Goal: Obtain resource: Download file/media

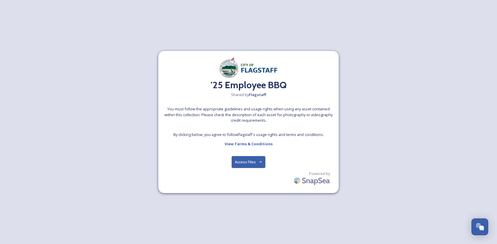
click at [234, 158] on button "Access Files" at bounding box center [249, 162] width 34 height 12
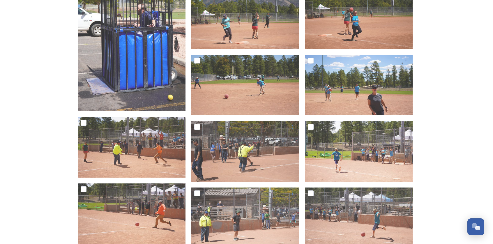
scroll to position [990, 0]
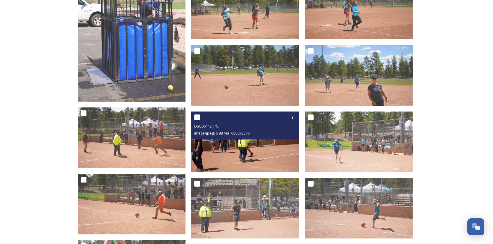
click at [243, 150] on img at bounding box center [245, 141] width 108 height 61
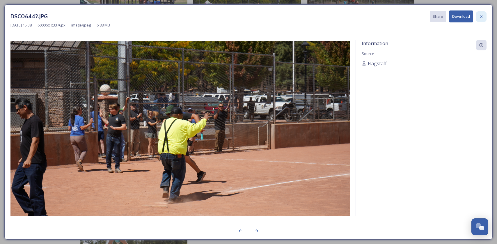
click at [483, 18] on icon at bounding box center [481, 16] width 5 height 5
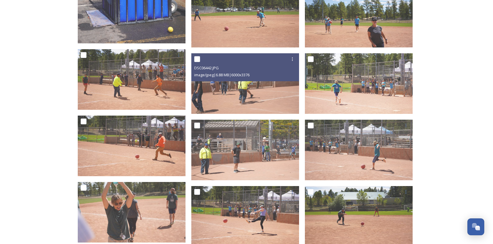
scroll to position [1077, 0]
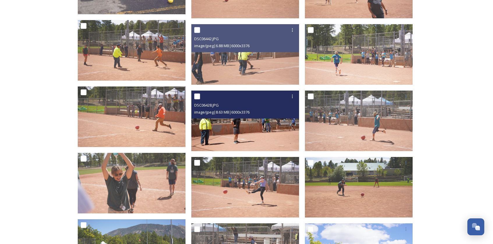
click at [235, 126] on img at bounding box center [245, 121] width 108 height 61
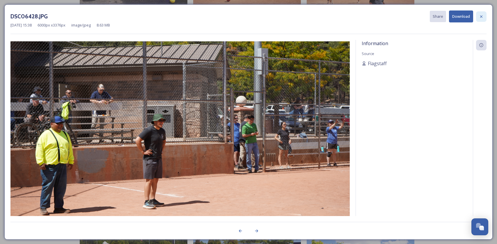
click at [482, 16] on icon at bounding box center [481, 16] width 2 height 2
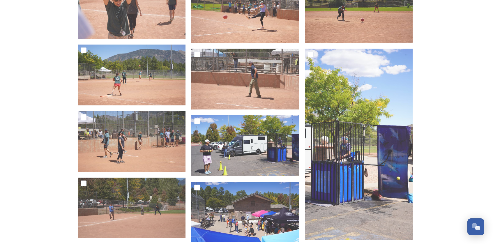
scroll to position [1281, 0]
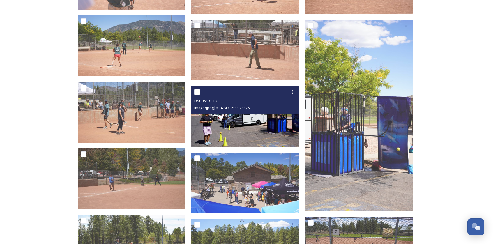
click at [217, 127] on img at bounding box center [245, 116] width 108 height 61
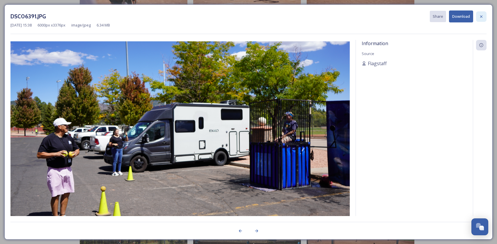
click at [480, 15] on icon at bounding box center [481, 16] width 5 height 5
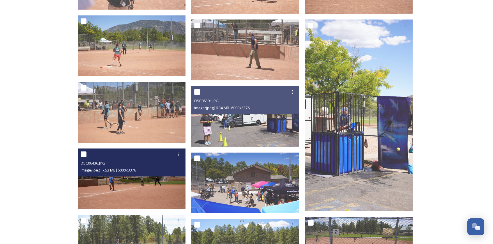
click at [118, 188] on img at bounding box center [132, 178] width 108 height 61
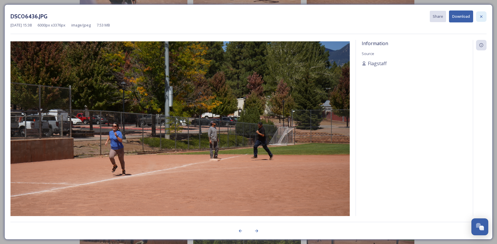
click at [482, 17] on icon at bounding box center [481, 16] width 2 height 2
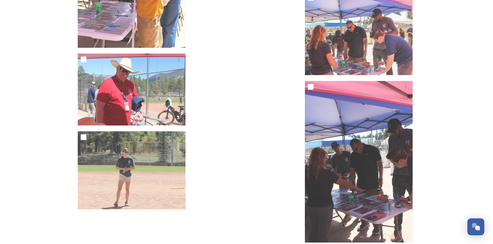
scroll to position [5580, 0]
